Goal: Task Accomplishment & Management: Complete application form

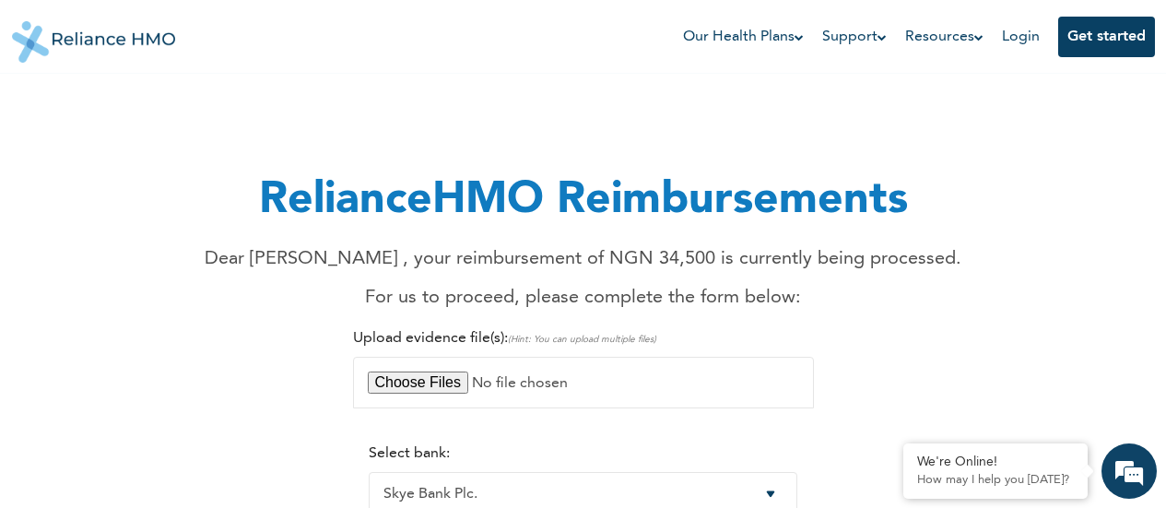
select select "14"
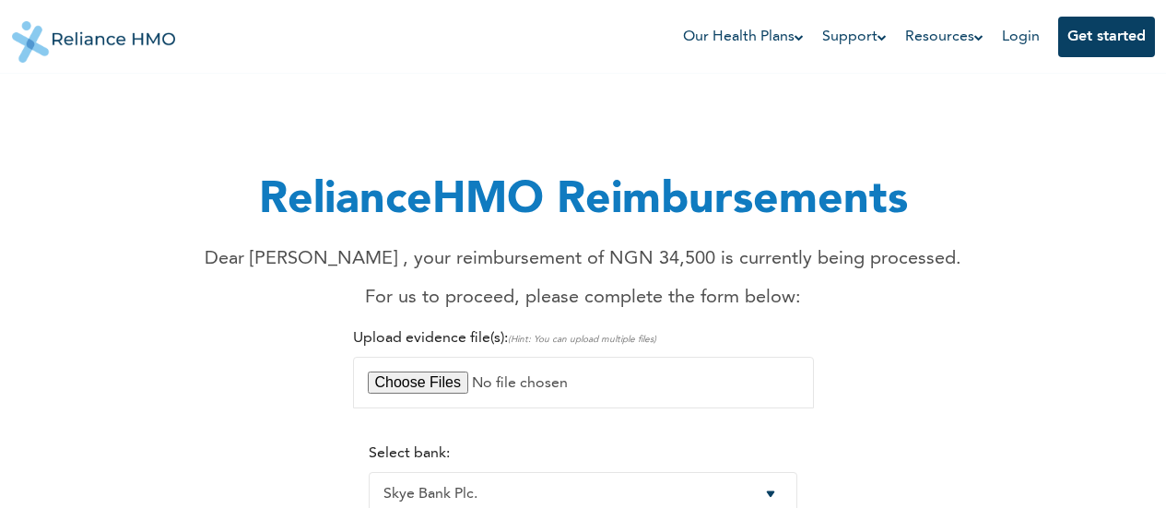
select select "14"
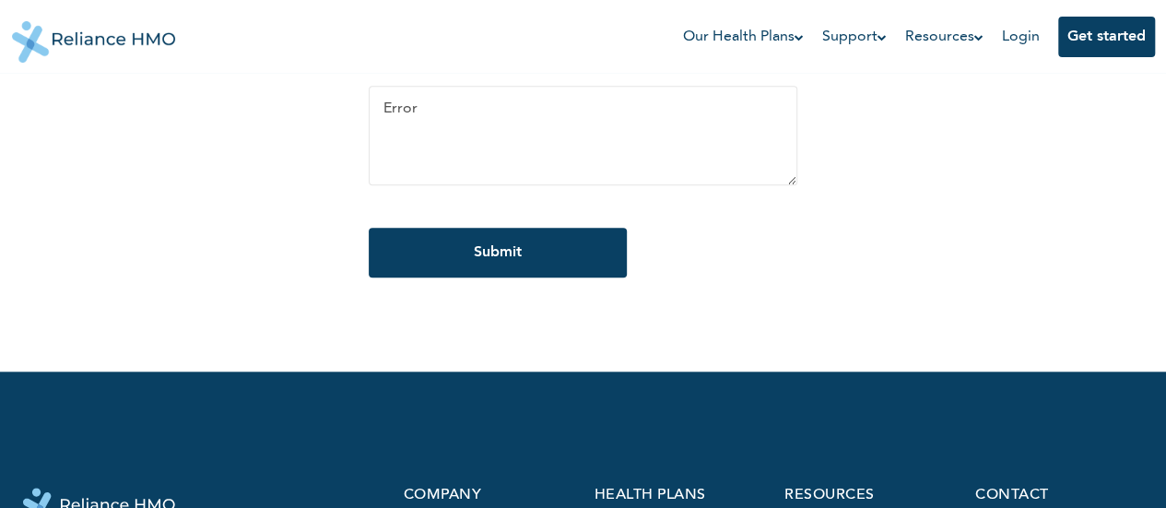
scroll to position [720, 0]
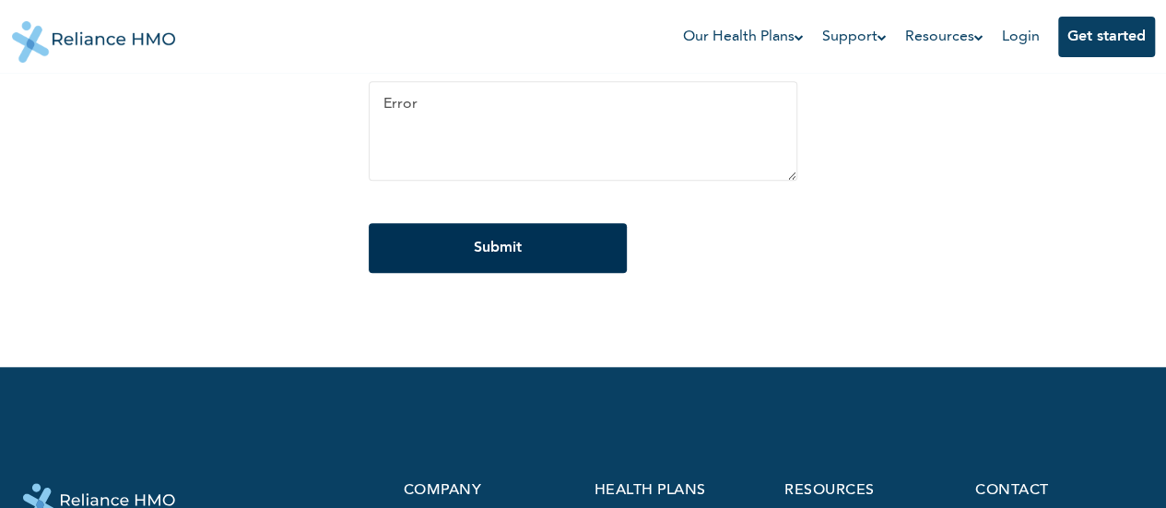
type textarea "Error"
click at [575, 267] on input "Submit" at bounding box center [498, 248] width 258 height 50
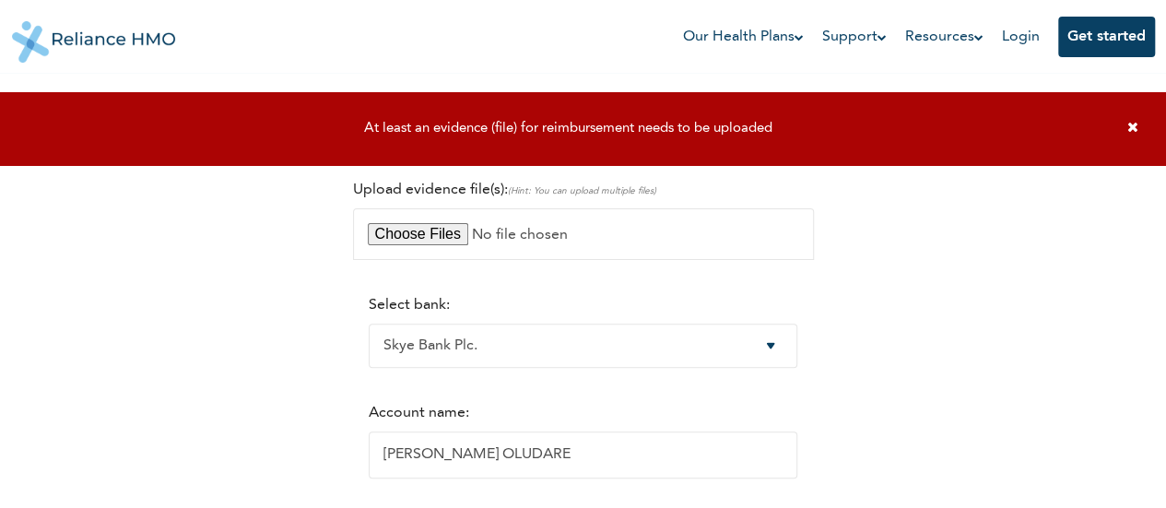
scroll to position [73, 0]
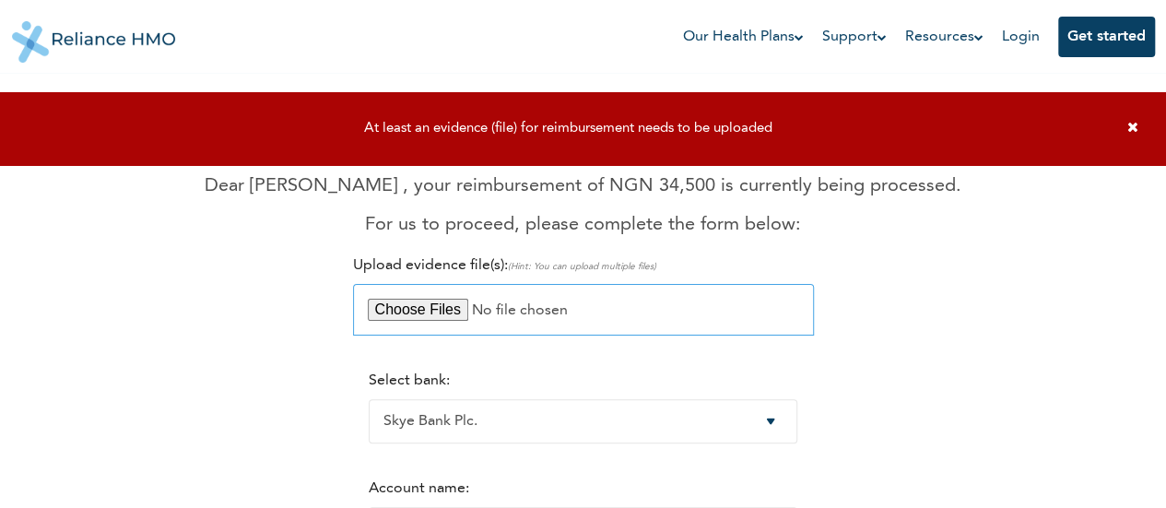
click at [551, 312] on input "file" at bounding box center [583, 310] width 461 height 52
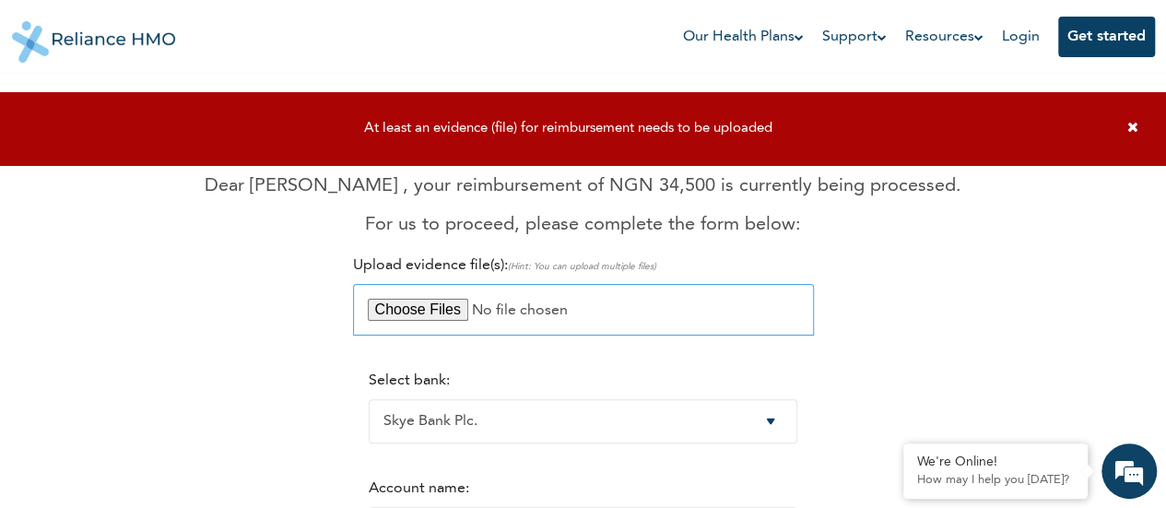
type input "C:\fakepath\Screenshot 2025-10-14 091225.png"
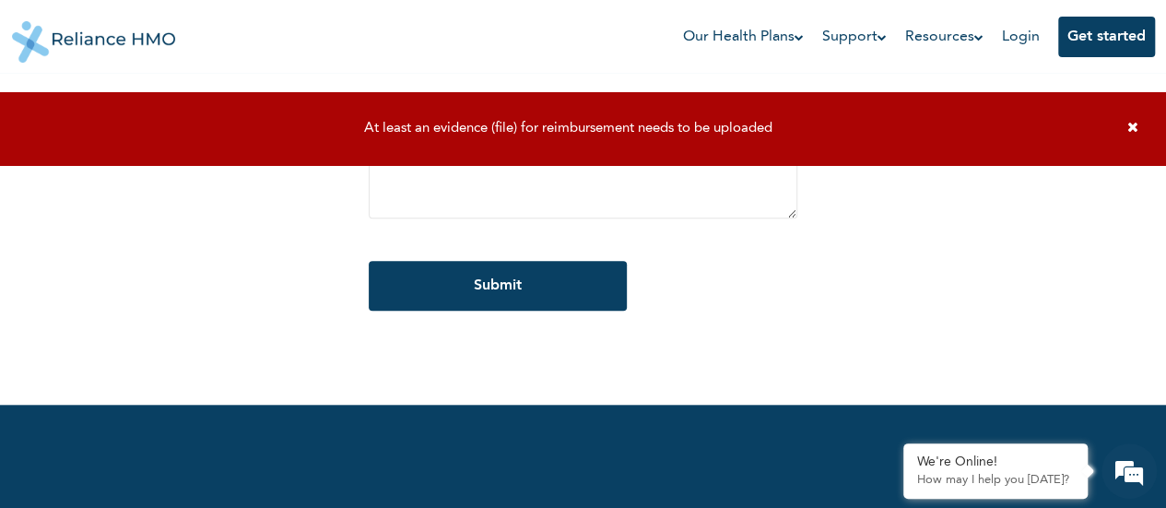
scroll to position [669, 0]
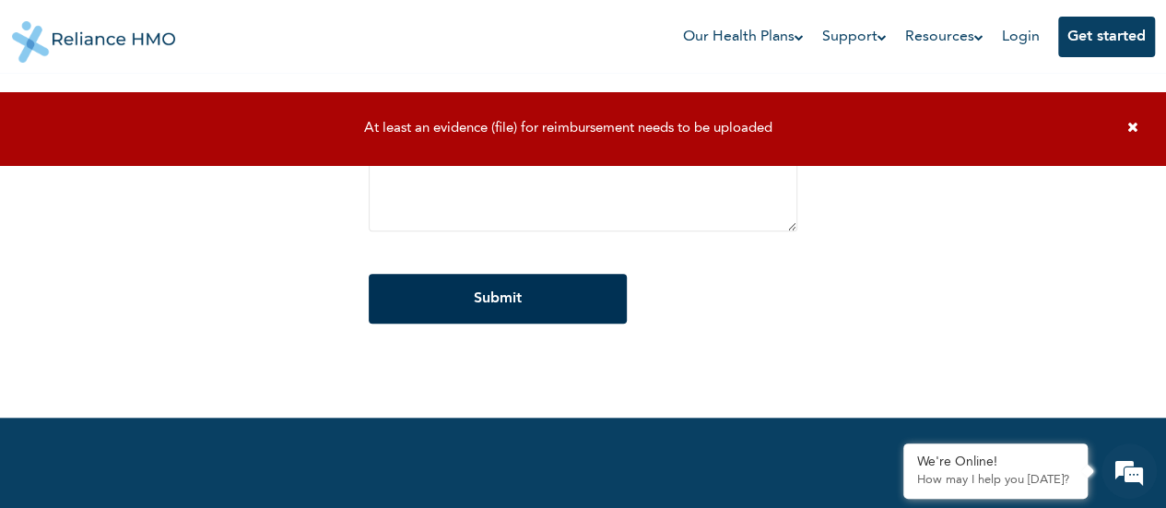
click at [525, 298] on input "Submit" at bounding box center [498, 299] width 258 height 50
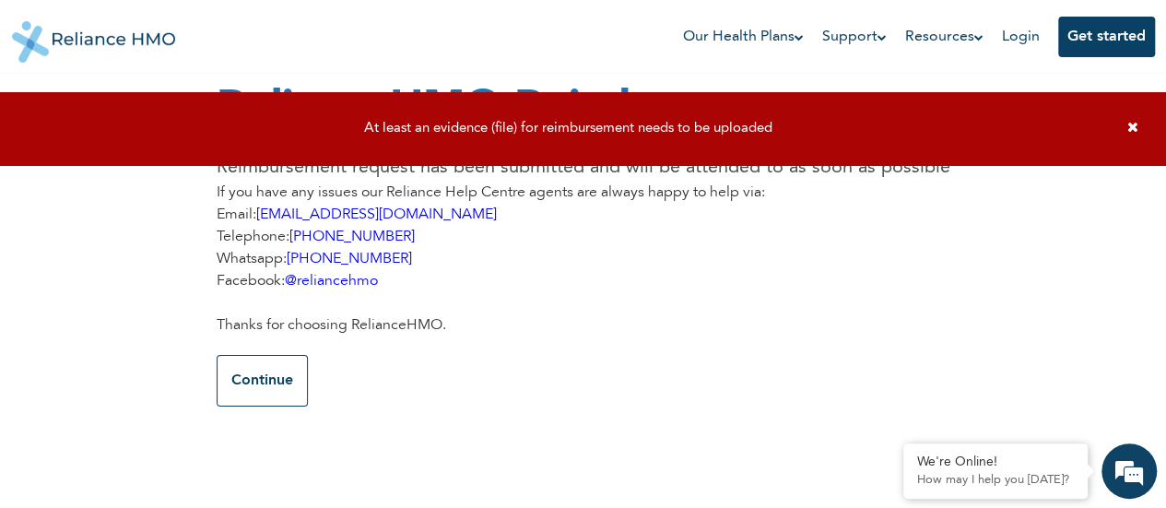
scroll to position [0, 0]
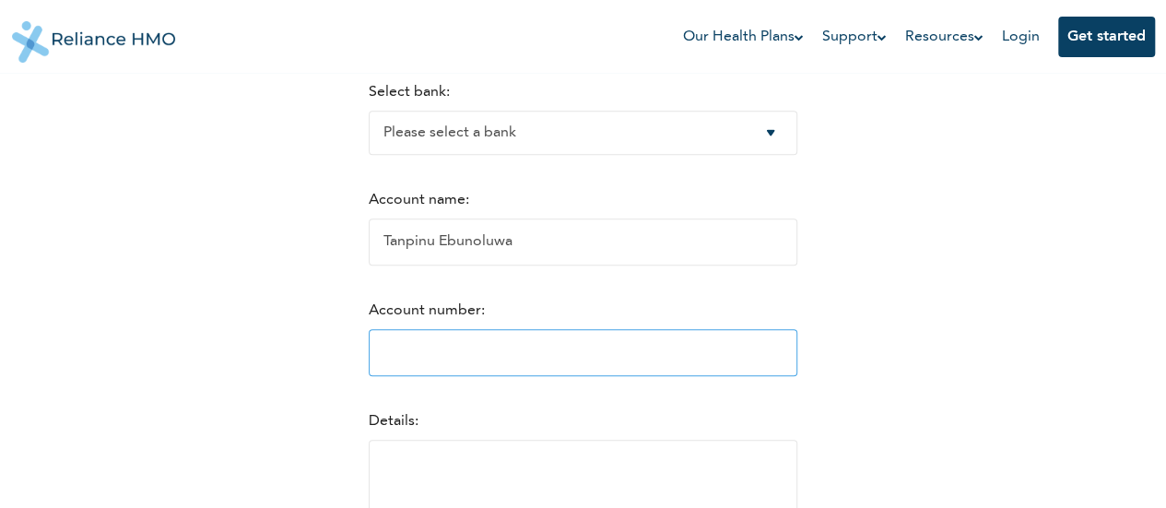
click at [535, 349] on input "Account number:" at bounding box center [583, 352] width 429 height 47
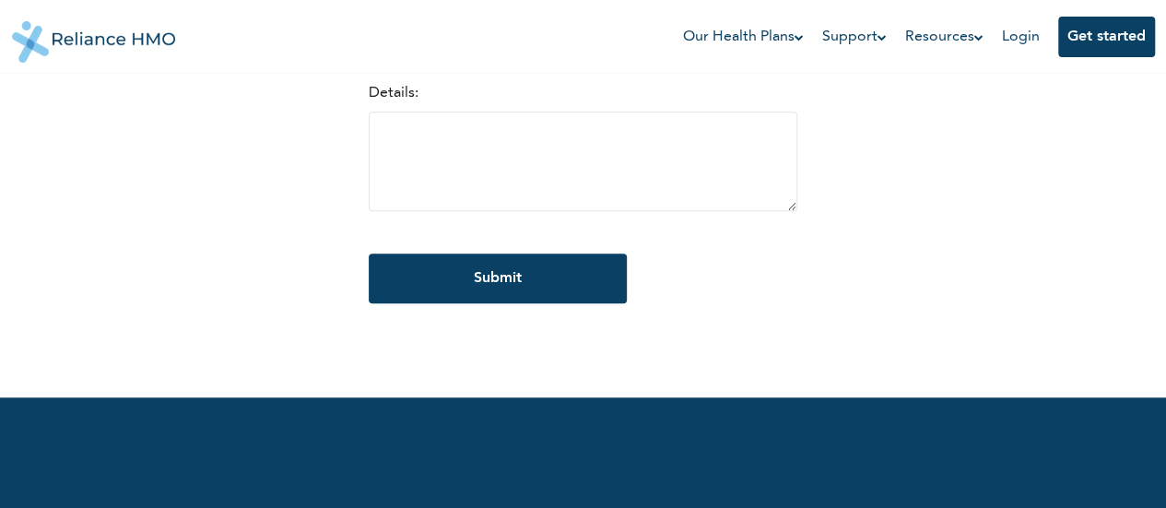
scroll to position [706, 0]
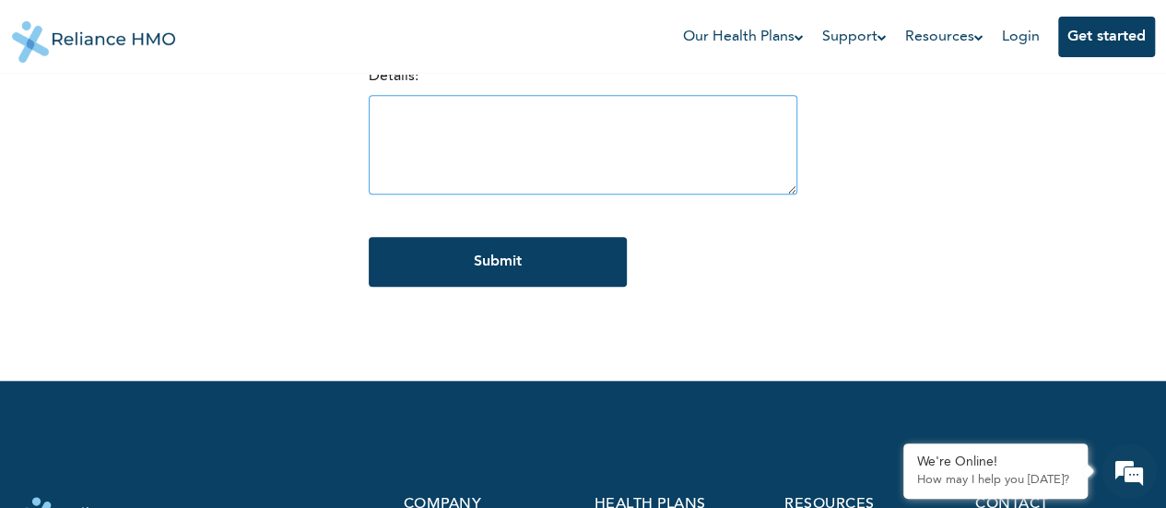
type input "11111111111"
click at [520, 161] on textarea at bounding box center [583, 145] width 429 height 100
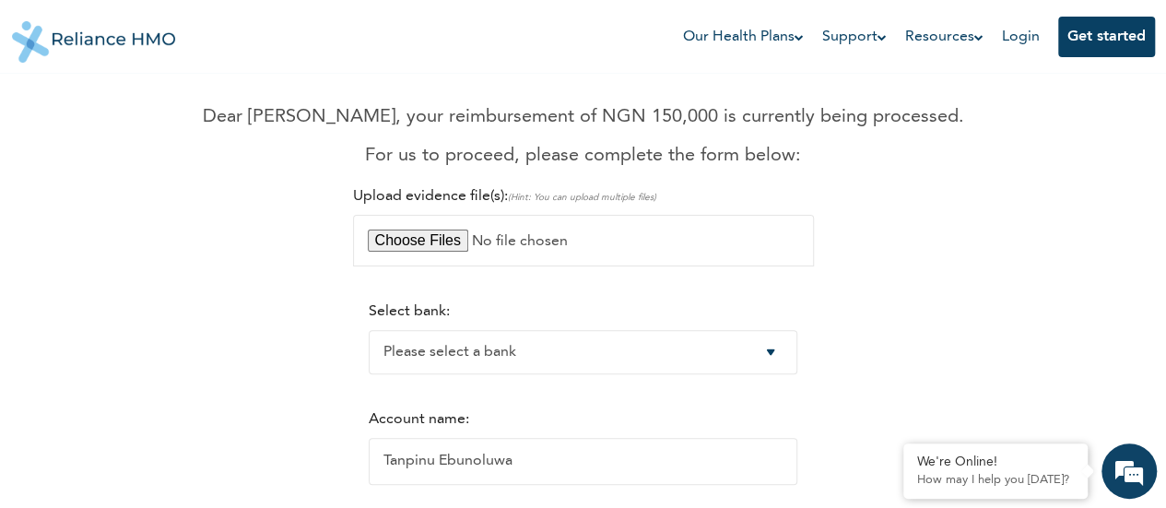
scroll to position [140, 0]
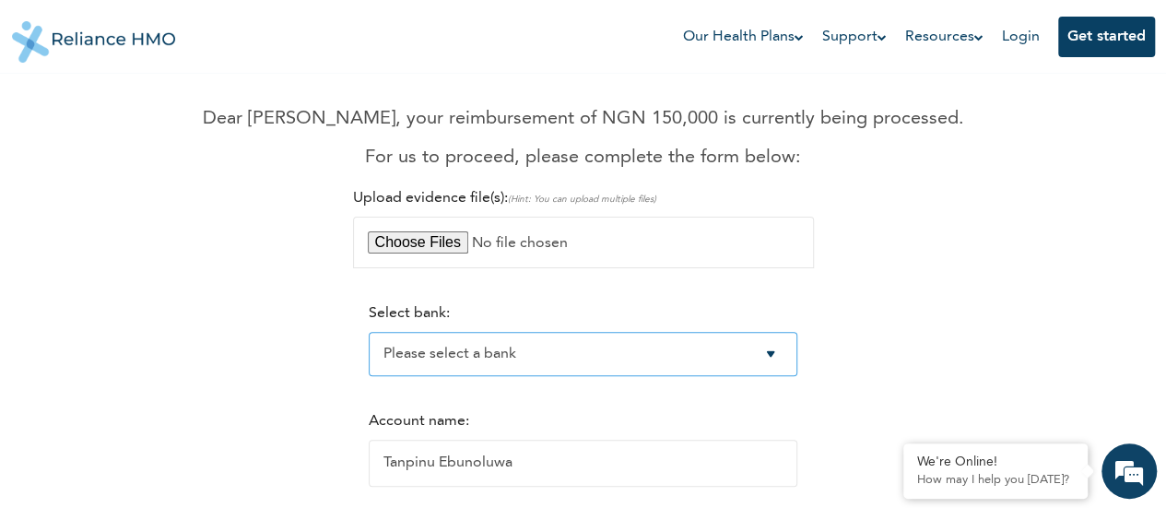
type textarea "ERROR"
click at [714, 357] on select "Please select a bank Access Bank Plc. Citibank Nigeria Limited Access Bank (Dia…" at bounding box center [583, 354] width 429 height 44
select select "6"
click at [369, 334] on select "Please select a bank Access Bank Plc. Citibank Nigeria Limited Access Bank (Dia…" at bounding box center [583, 354] width 429 height 44
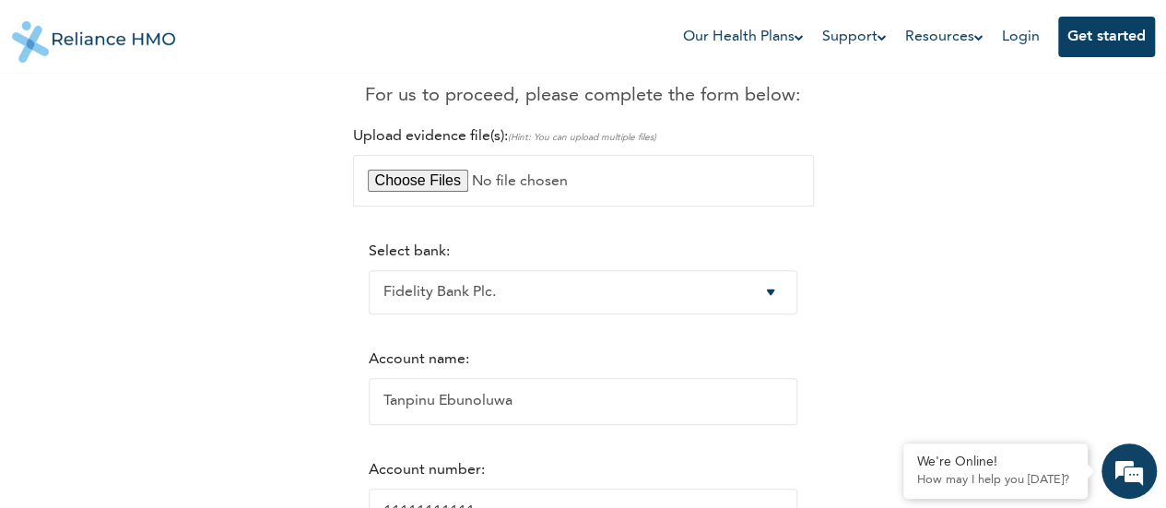
scroll to position [0, 0]
click at [693, 187] on input "file" at bounding box center [583, 181] width 461 height 52
type input "C:\fakepath\Screenshot [DATE] 162117.png"
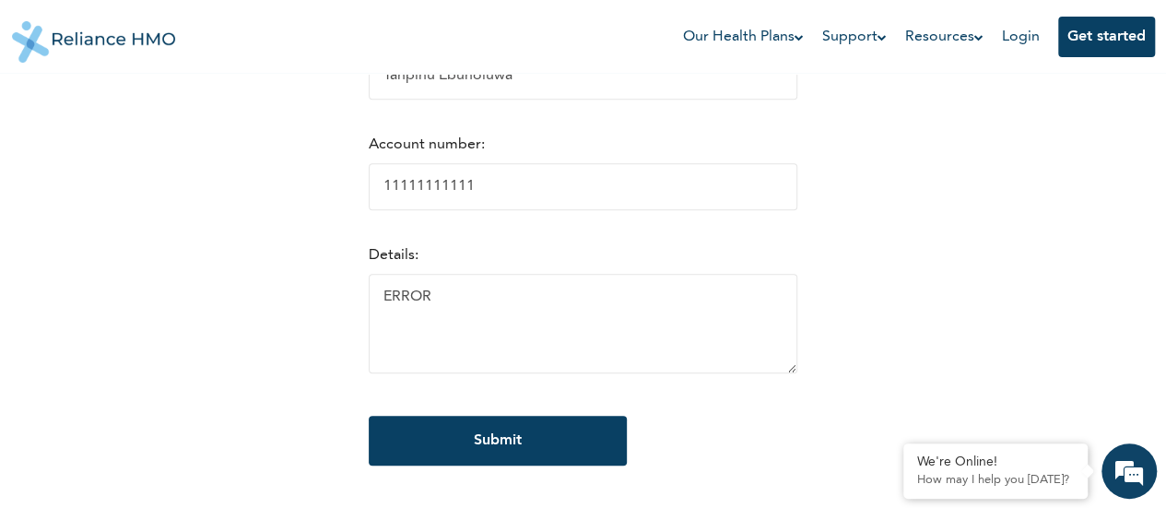
scroll to position [780, 0]
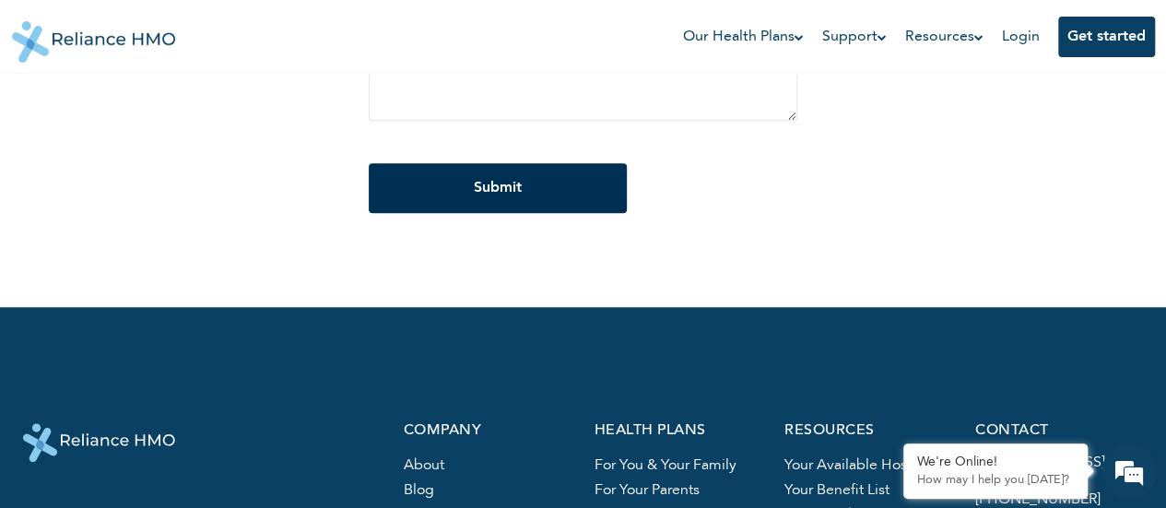
click at [544, 192] on input "Submit" at bounding box center [498, 188] width 258 height 50
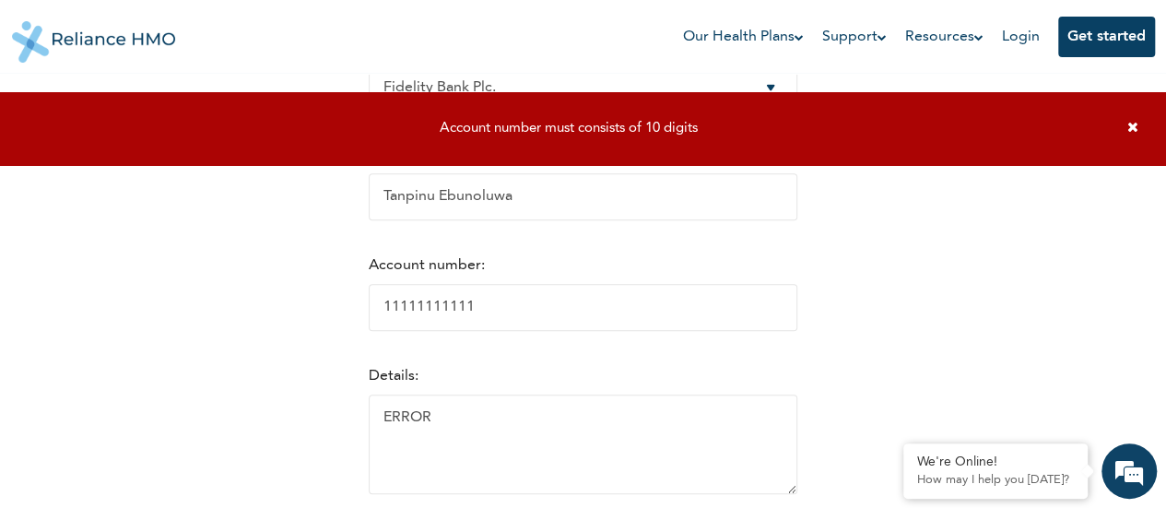
scroll to position [389, 0]
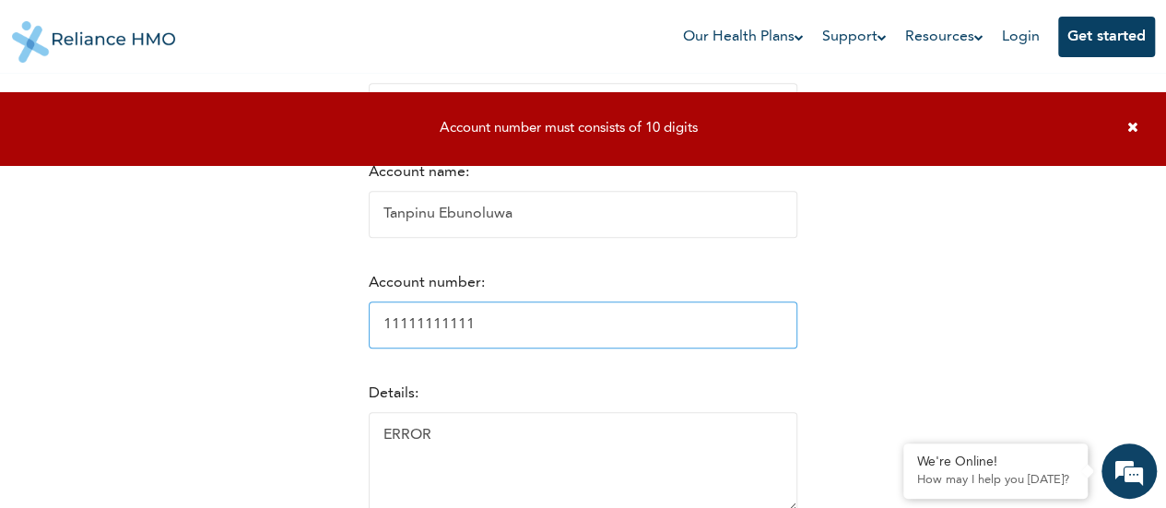
click at [484, 324] on input "11111111111" at bounding box center [583, 324] width 429 height 47
click at [448, 330] on input "11111111110" at bounding box center [583, 324] width 429 height 47
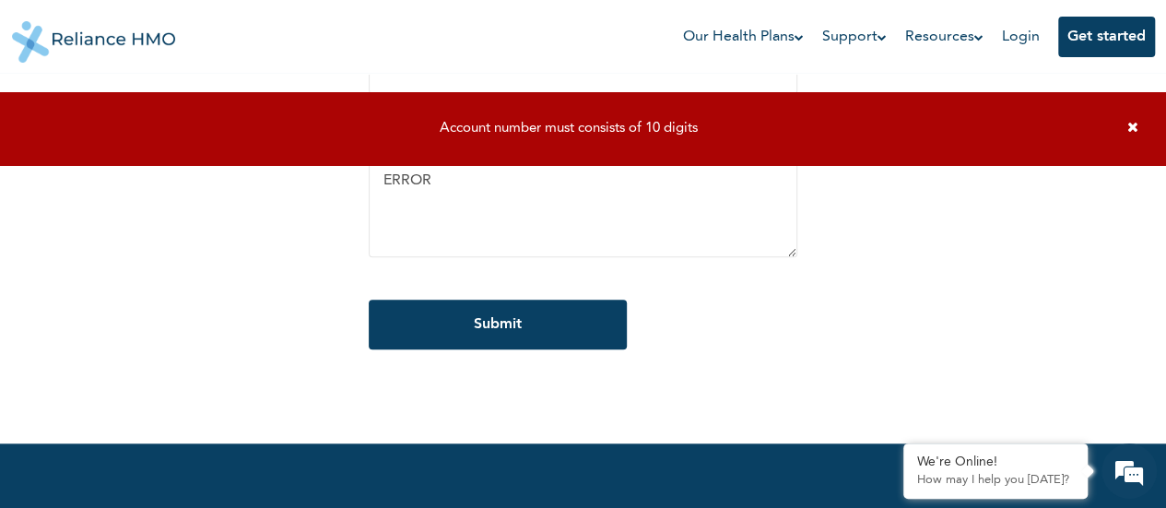
scroll to position [600, 0]
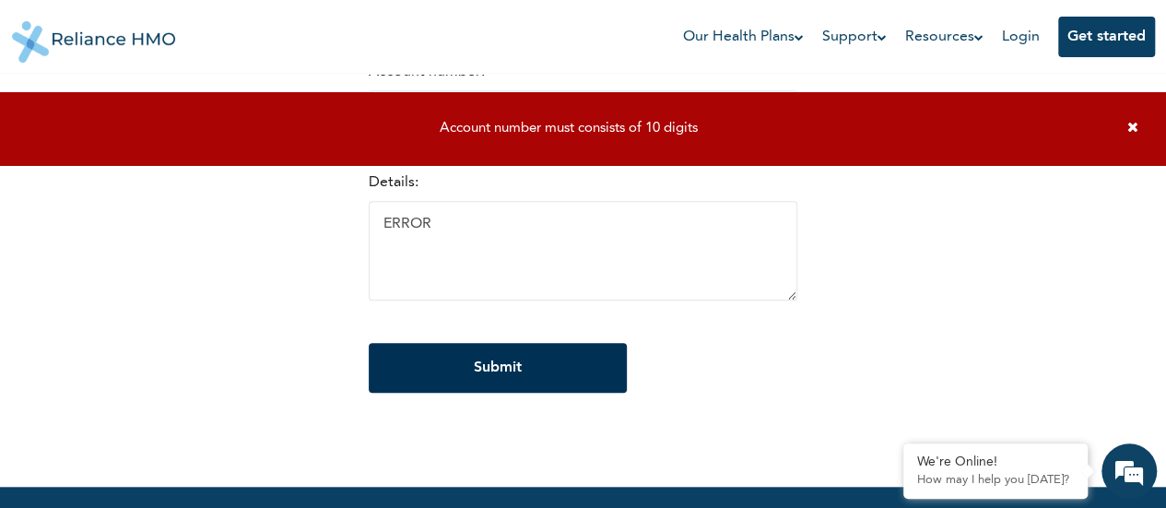
type input "1111111110"
click at [530, 364] on input "Submit" at bounding box center [498, 368] width 258 height 50
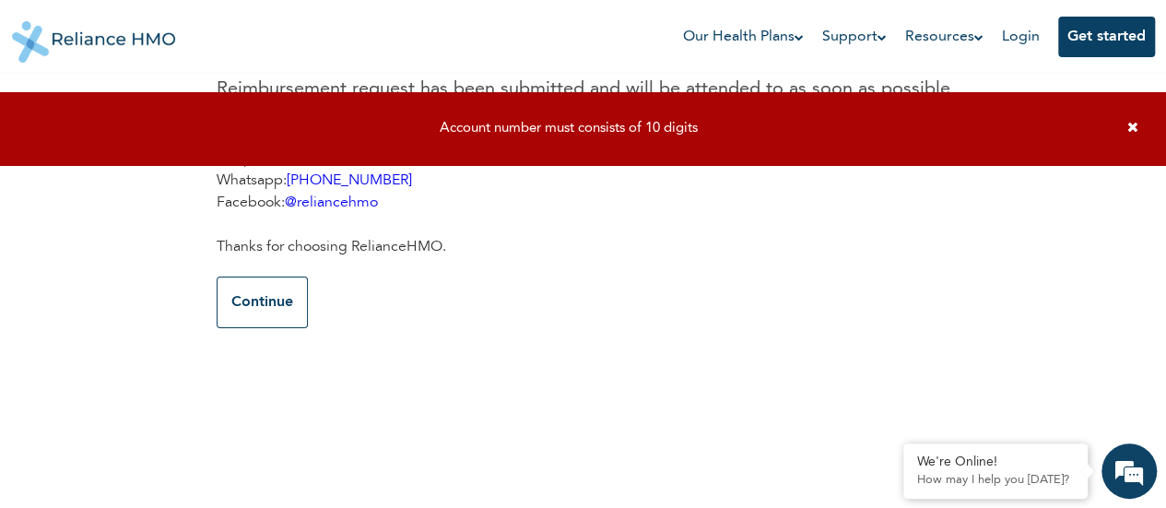
scroll to position [0, 0]
